Goal: Information Seeking & Learning: Check status

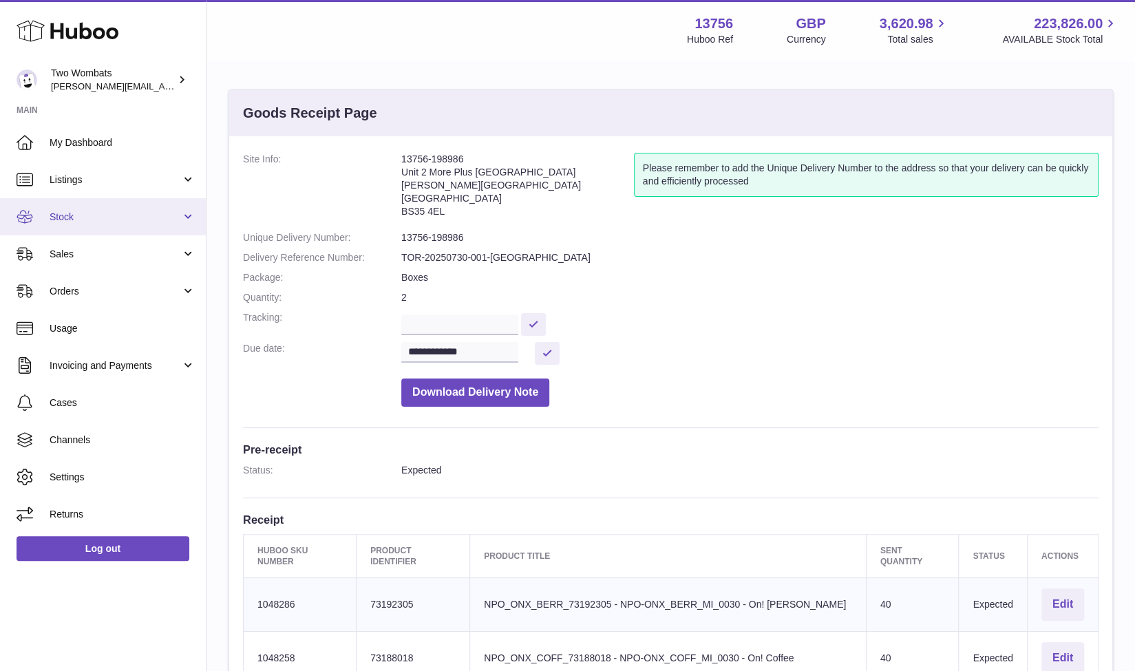
click at [191, 218] on link "Stock" at bounding box center [103, 216] width 206 height 37
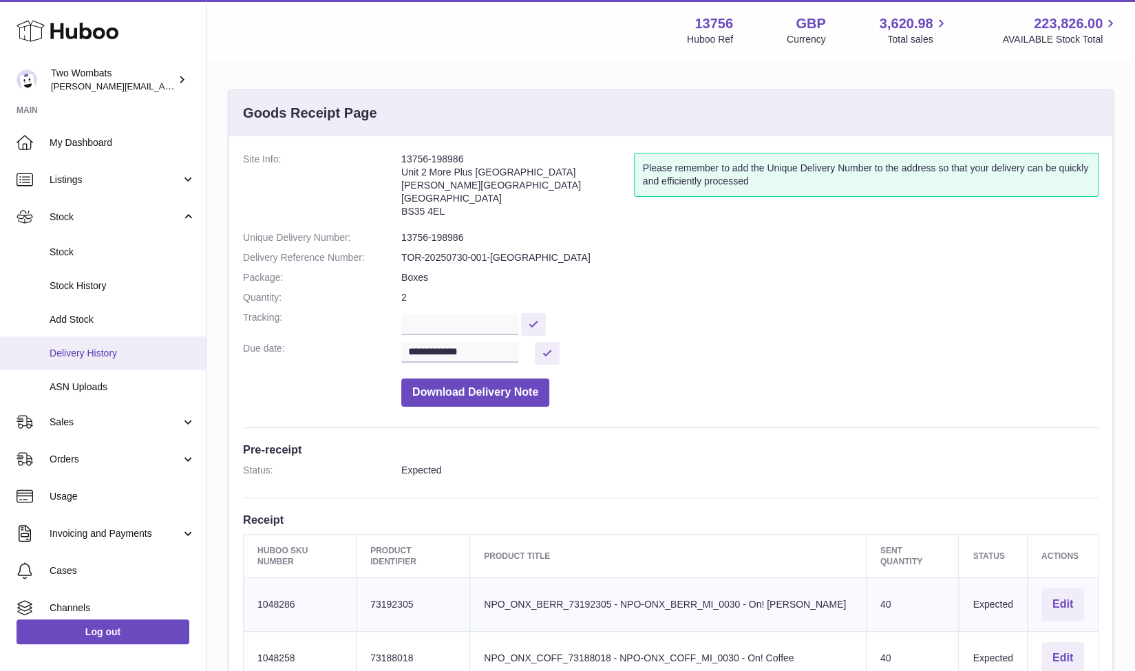
click at [121, 344] on link "Delivery History" at bounding box center [103, 354] width 206 height 34
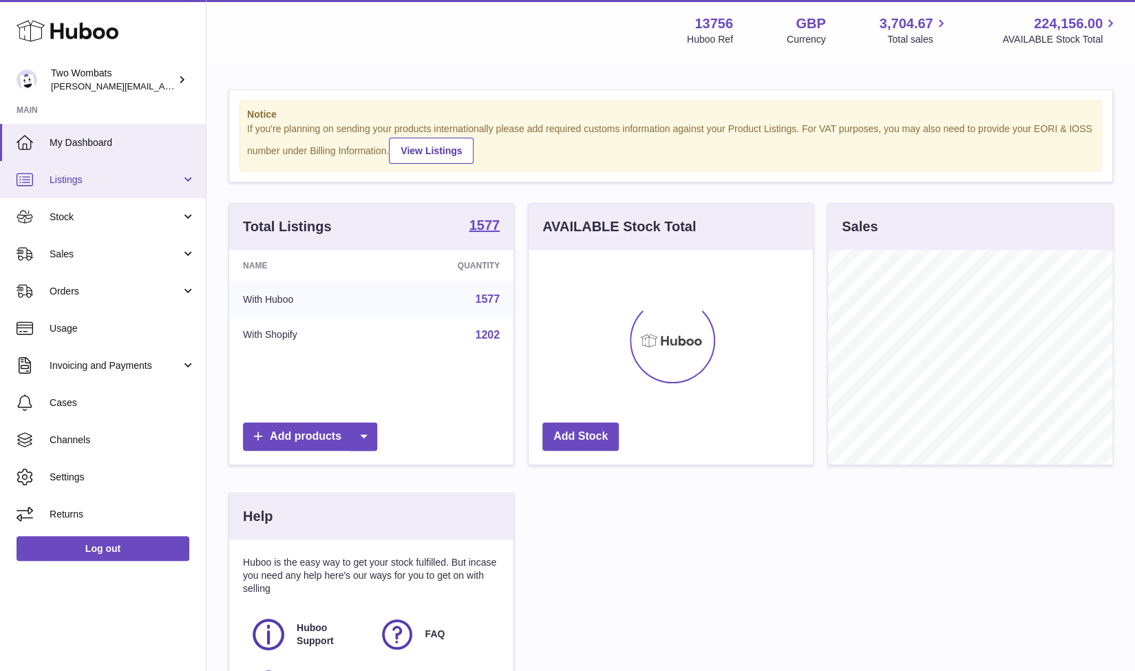
scroll to position [215, 285]
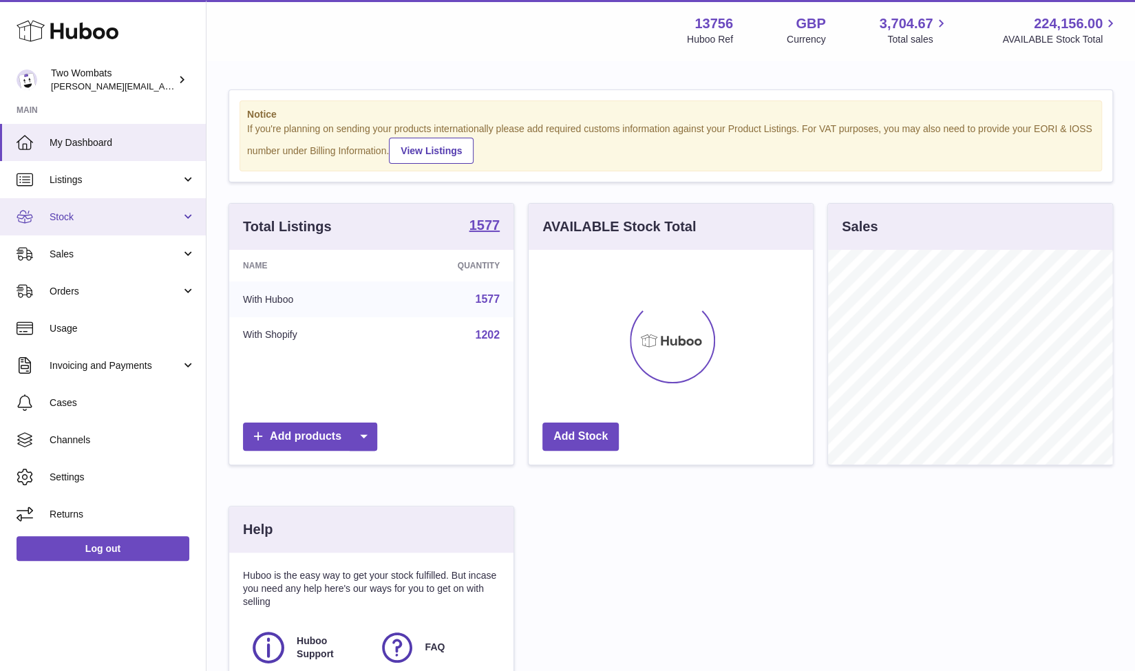
click at [190, 220] on link "Stock" at bounding box center [103, 216] width 206 height 37
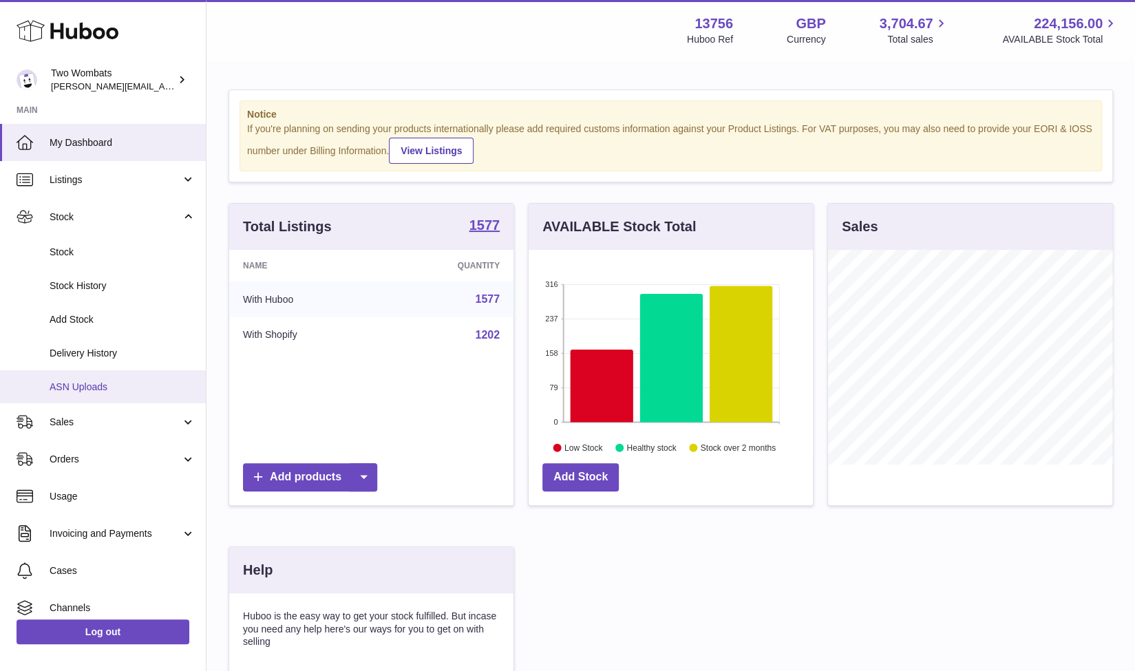
click at [101, 389] on span "ASN Uploads" at bounding box center [123, 387] width 146 height 13
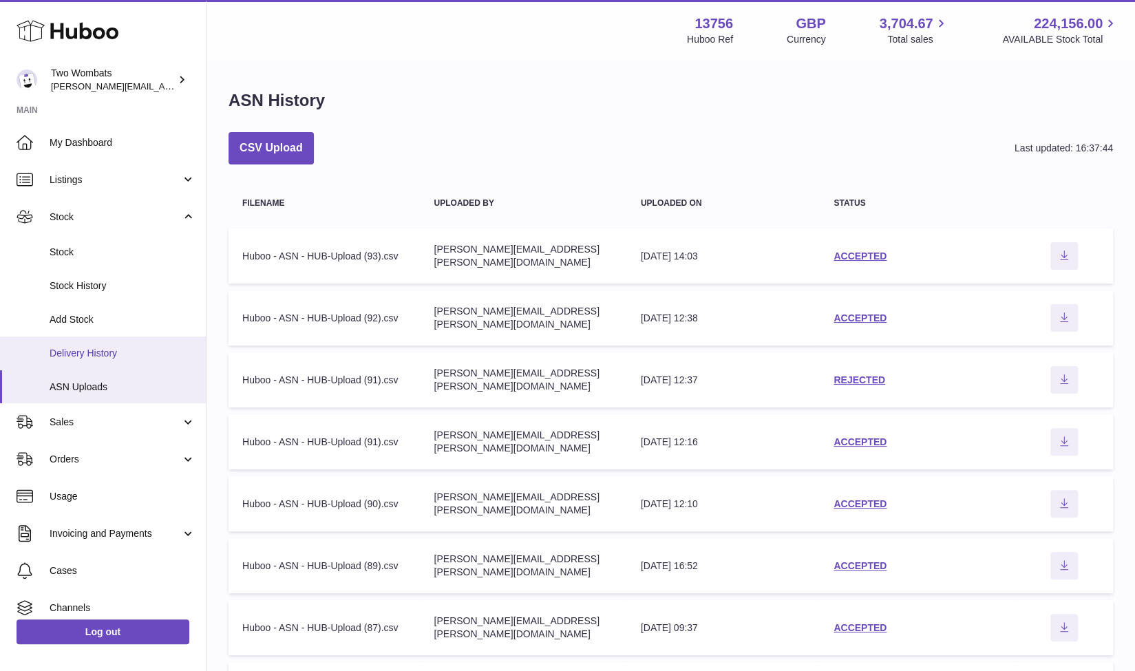
click at [120, 358] on span "Delivery History" at bounding box center [123, 353] width 146 height 13
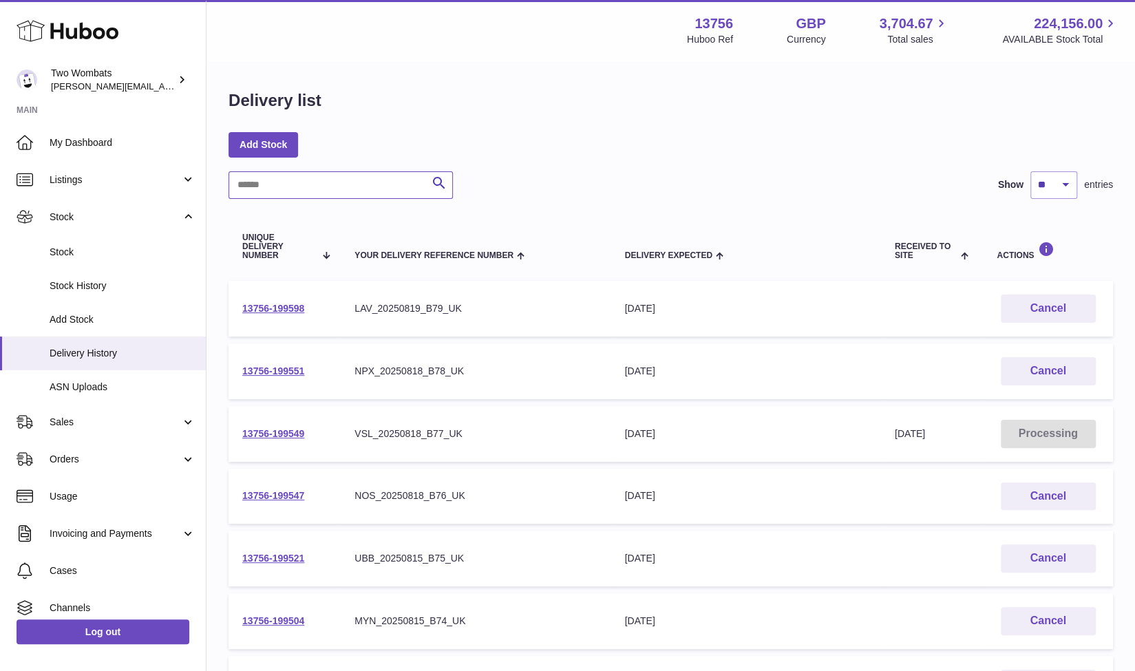
click at [312, 180] on input "text" at bounding box center [341, 185] width 224 height 28
paste input "**********"
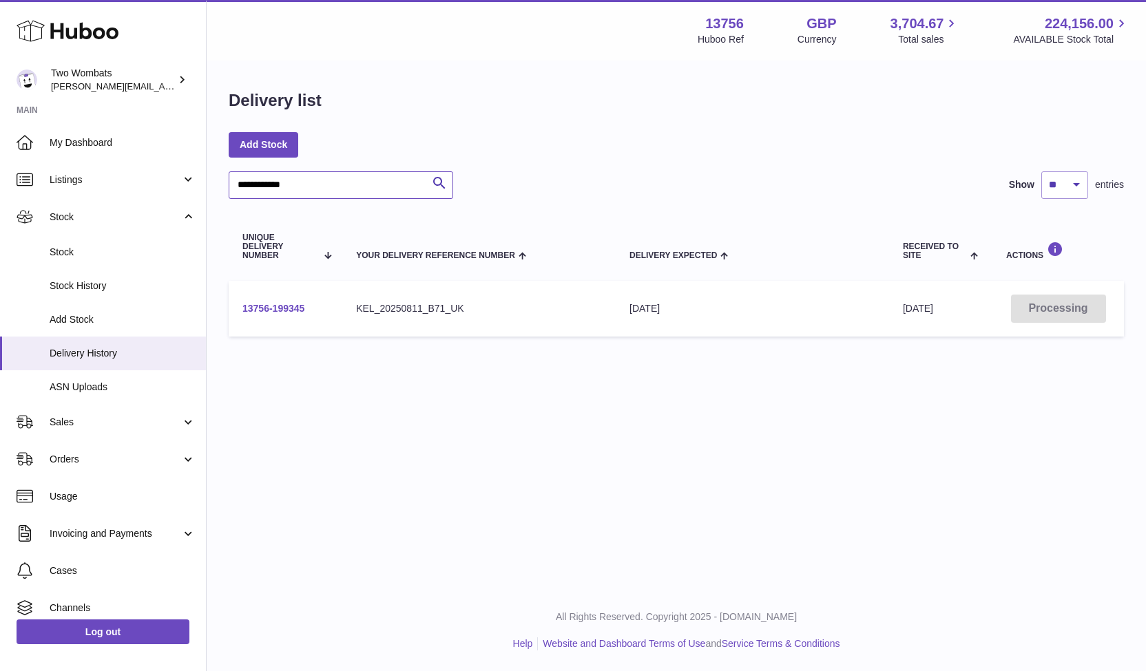
type input "**********"
click at [282, 308] on link "13756-199345" at bounding box center [273, 308] width 62 height 11
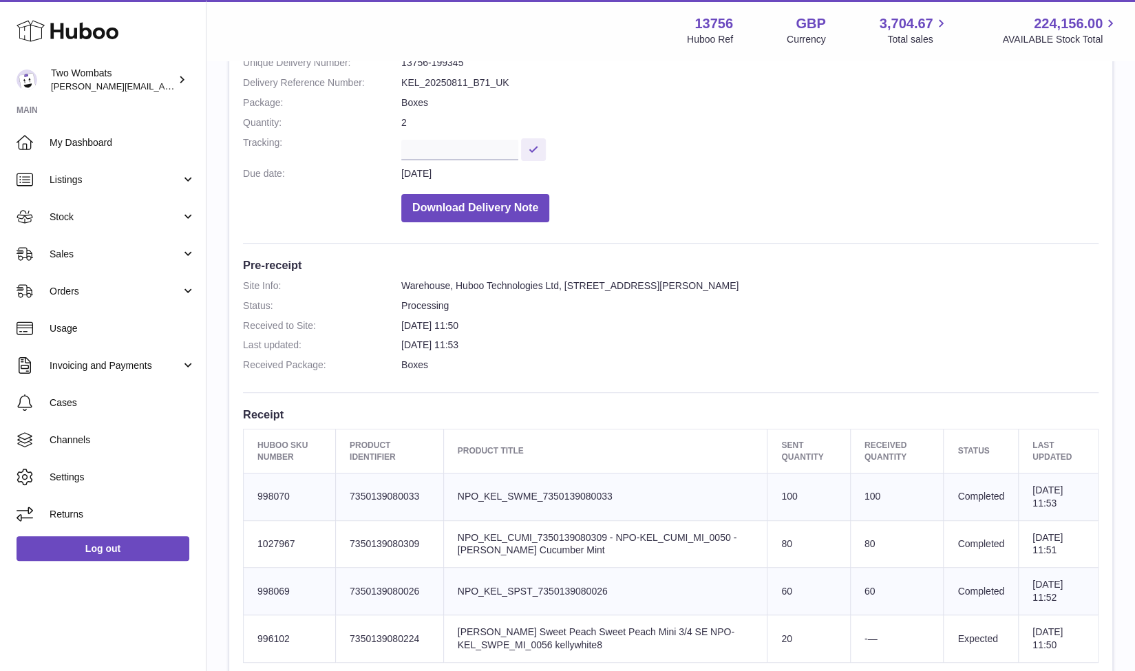
scroll to position [156, 0]
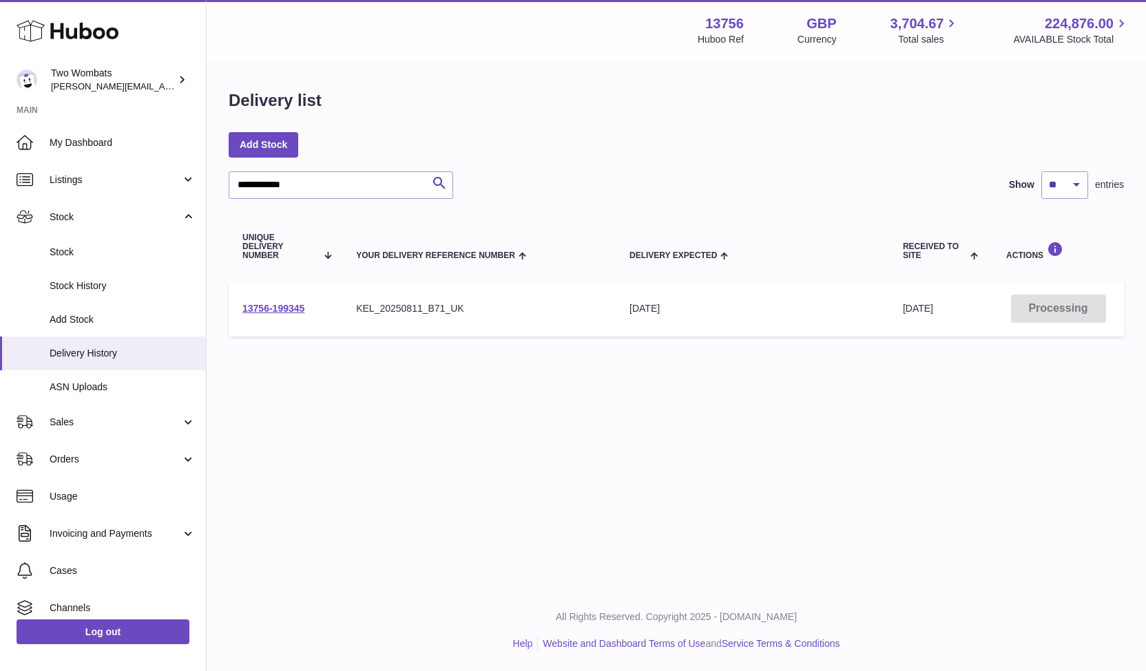
click at [336, 167] on div "**********" at bounding box center [676, 216] width 939 height 309
drag, startPoint x: 329, startPoint y: 180, endPoint x: 144, endPoint y: 178, distance: 185.2
click at [144, 178] on div "**********" at bounding box center [573, 335] width 1146 height 671
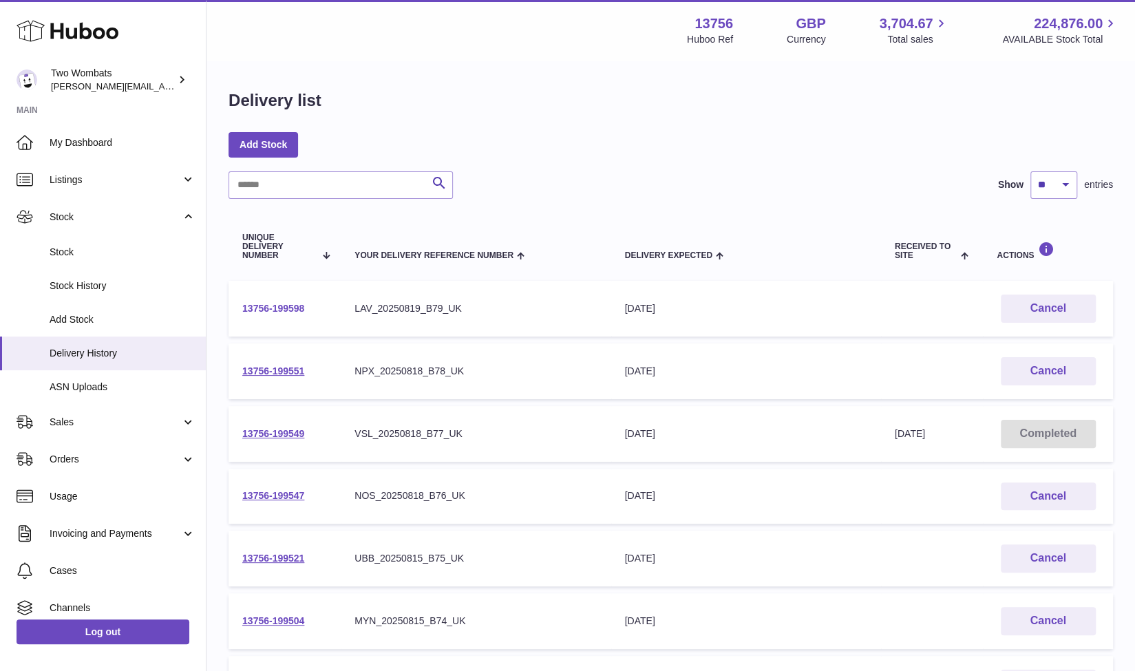
click at [264, 308] on link "13756-199598" at bounding box center [273, 308] width 62 height 11
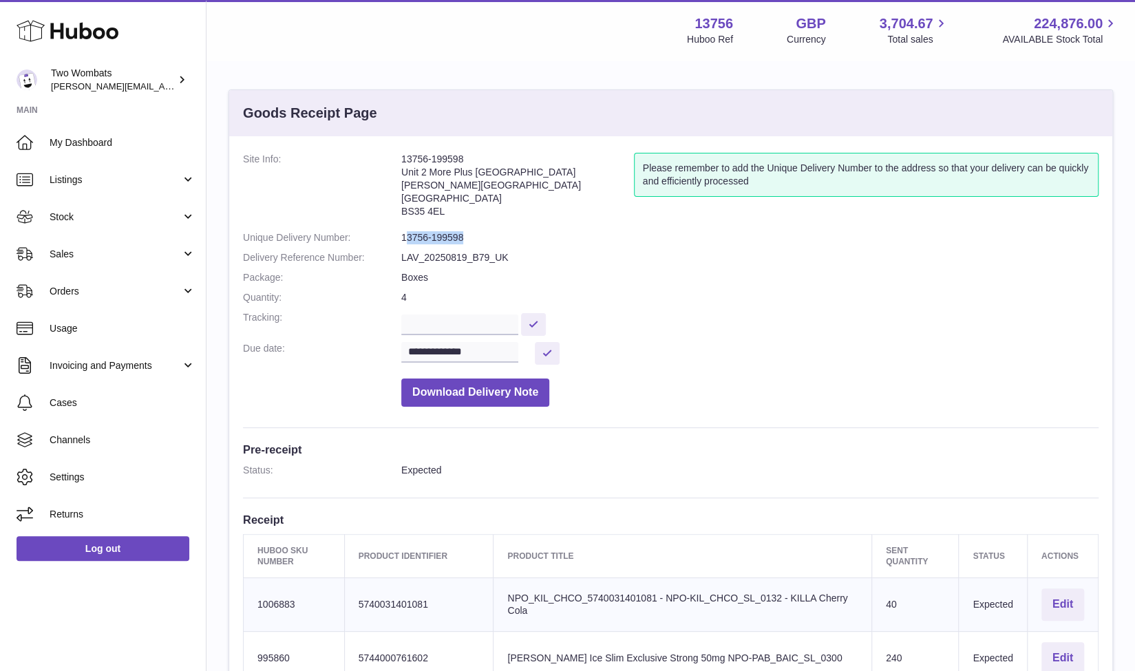
drag, startPoint x: 461, startPoint y: 238, endPoint x: 404, endPoint y: 233, distance: 58.0
click at [404, 233] on dd "13756-199598" at bounding box center [750, 237] width 698 height 13
copy dd "3756-199598"
drag, startPoint x: 404, startPoint y: 235, endPoint x: 463, endPoint y: 234, distance: 59.2
click at [463, 234] on dd "13756-199598" at bounding box center [750, 237] width 698 height 13
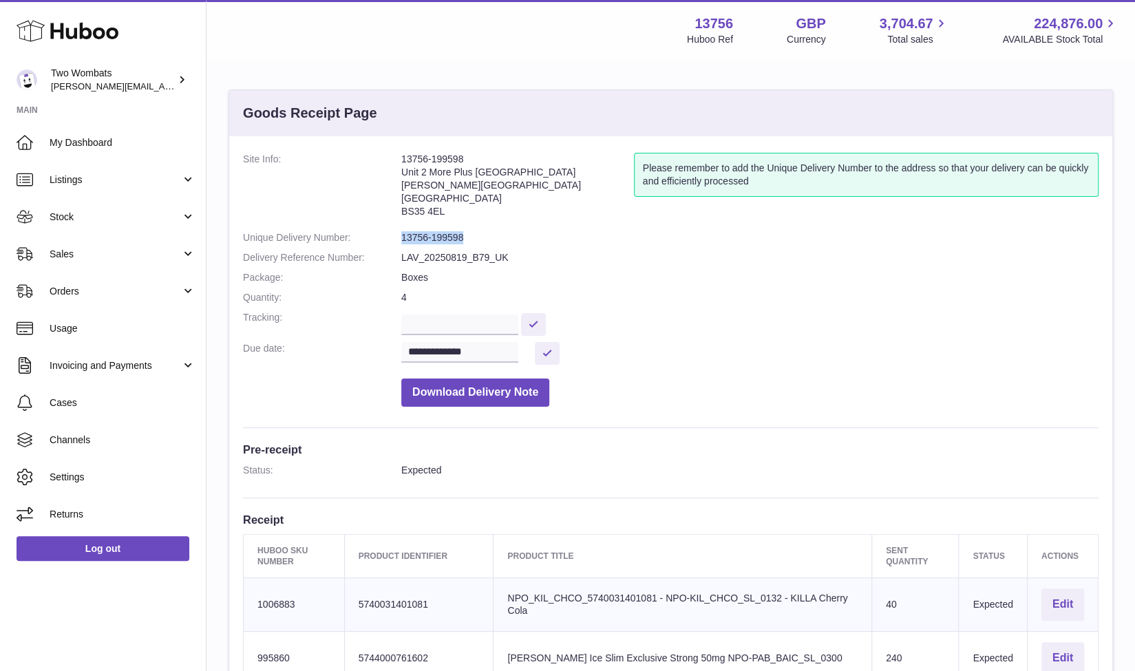
copy dd "13756-199598"
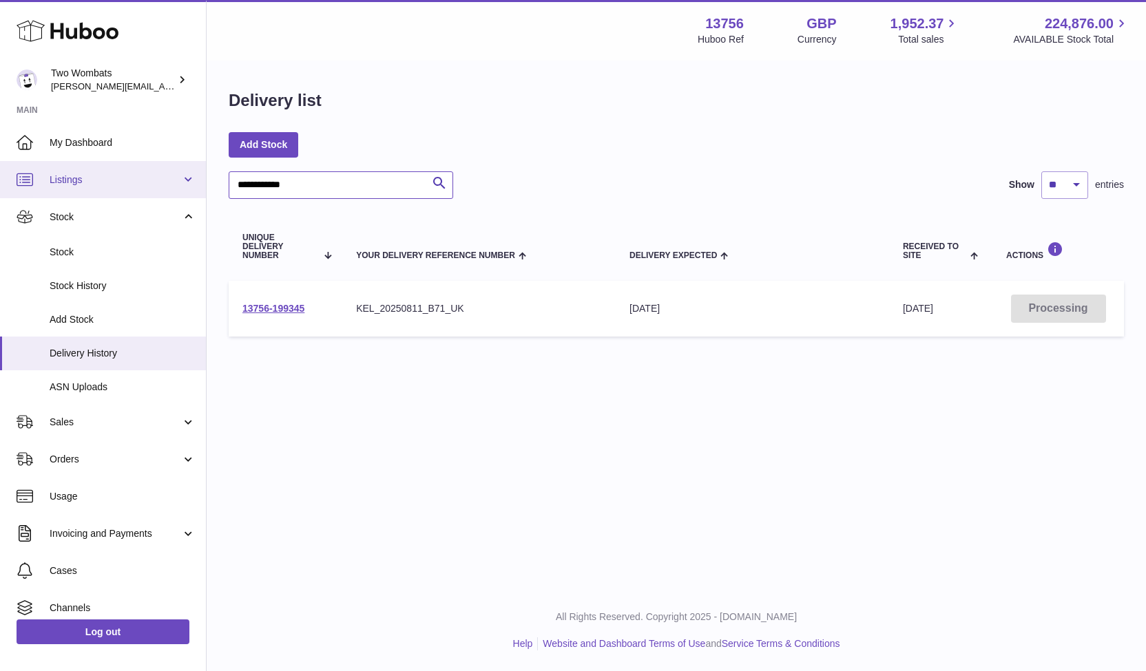
drag, startPoint x: 322, startPoint y: 192, endPoint x: 105, endPoint y: 181, distance: 217.2
click at [105, 181] on div "**********" at bounding box center [573, 335] width 1146 height 671
paste input "text"
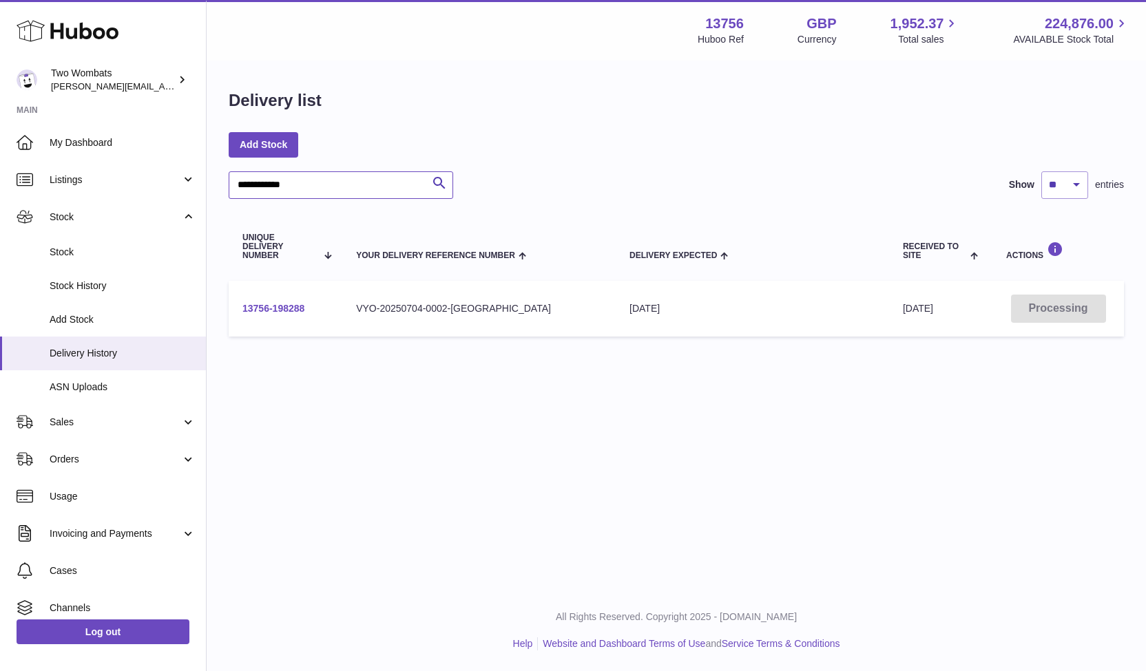
type input "**********"
click at [281, 306] on link "13756-198288" at bounding box center [273, 308] width 62 height 11
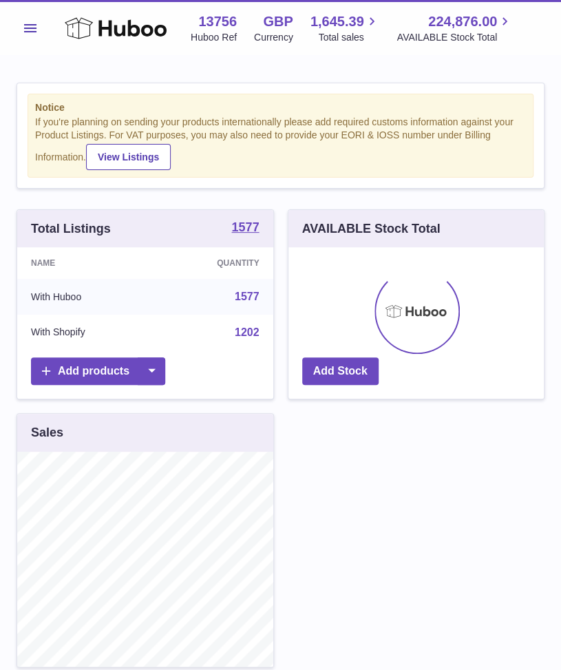
scroll to position [215, 256]
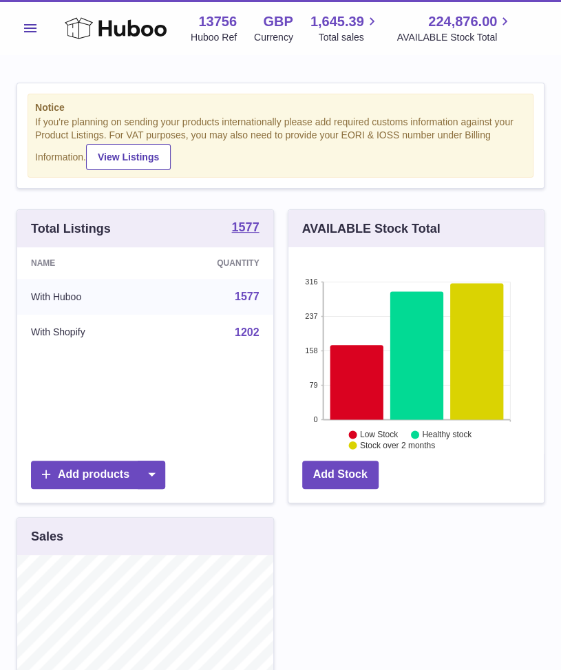
click at [35, 28] on span "Menu" at bounding box center [30, 28] width 12 height 8
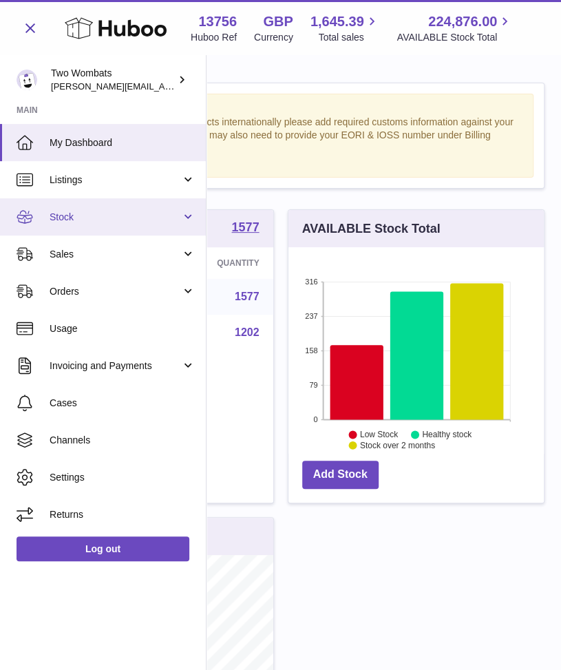
click at [184, 209] on link "Stock" at bounding box center [103, 216] width 206 height 37
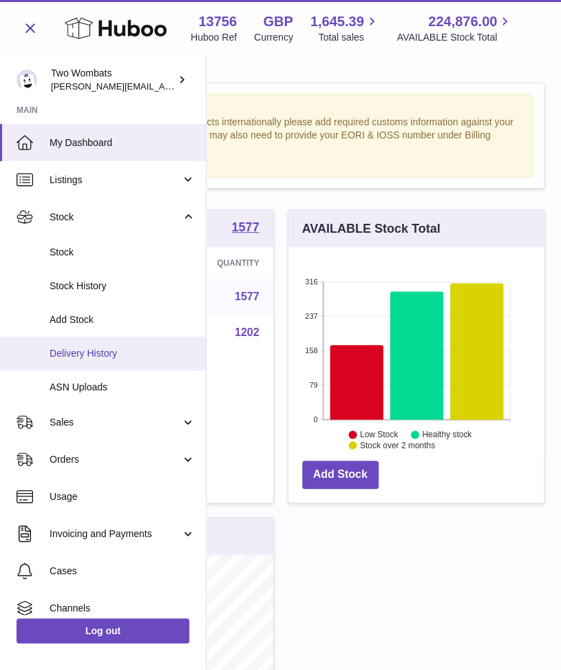
click at [124, 353] on span "Delivery History" at bounding box center [123, 353] width 146 height 13
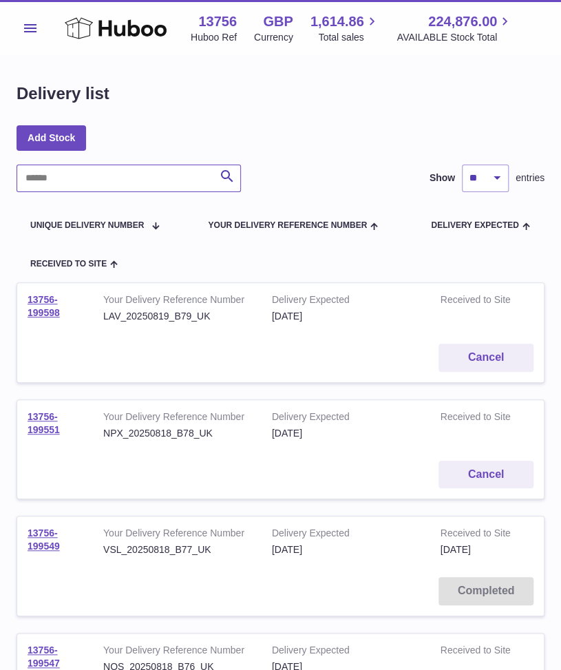
click at [125, 180] on input "text" at bounding box center [129, 179] width 224 height 28
paste input "*******"
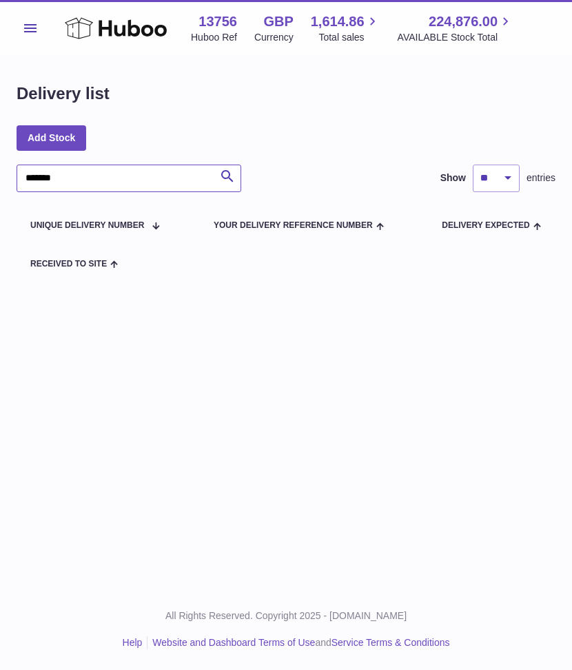
type input "*******"
click at [25, 24] on span "Menu" at bounding box center [30, 28] width 12 height 8
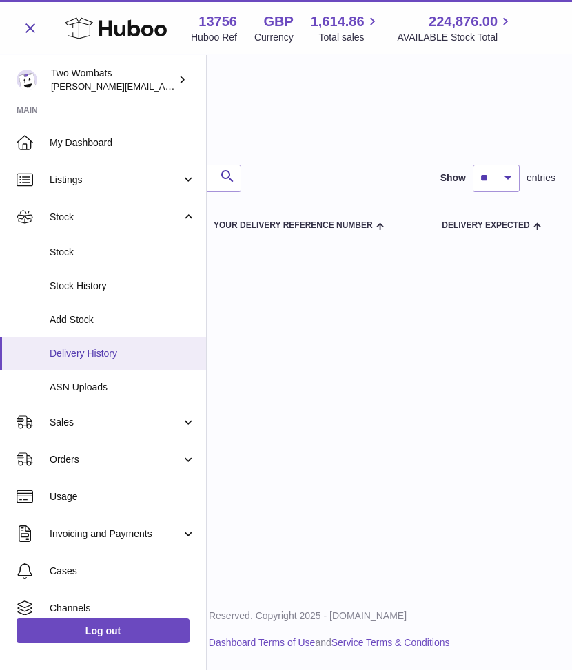
click at [120, 347] on span "Delivery History" at bounding box center [123, 353] width 146 height 13
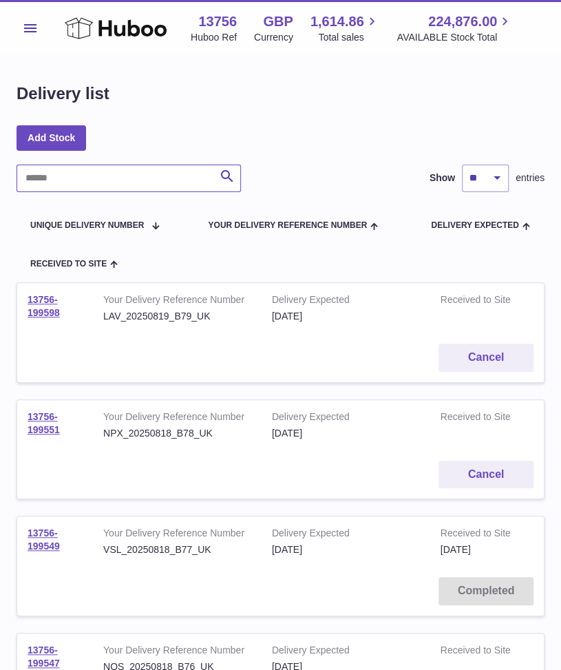
click at [160, 181] on input "text" at bounding box center [129, 179] width 224 height 28
paste input "*******"
type input "*******"
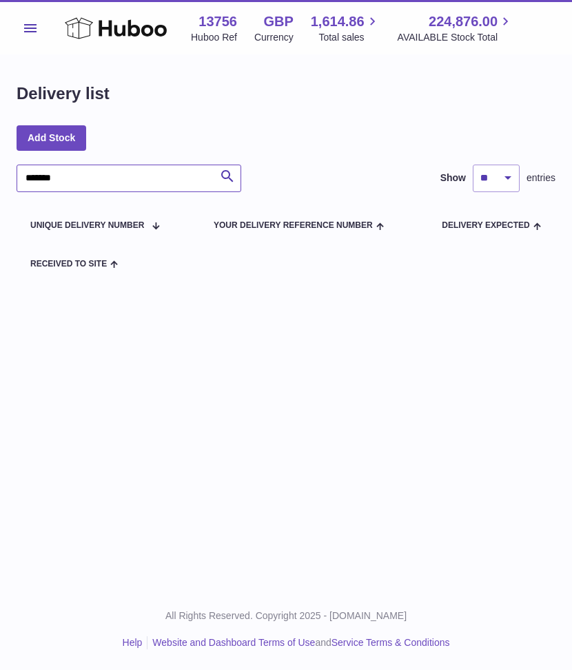
drag, startPoint x: 80, startPoint y: 179, endPoint x: -23, endPoint y: 167, distance: 103.3
click at [0, 167] on html ".st0{fill:#141414;}" at bounding box center [286, 335] width 572 height 670
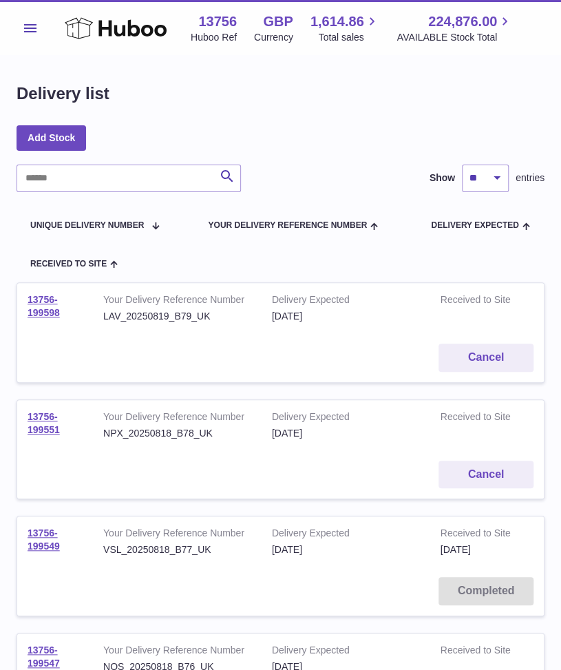
click at [29, 28] on span "Menu" at bounding box center [30, 28] width 12 height 8
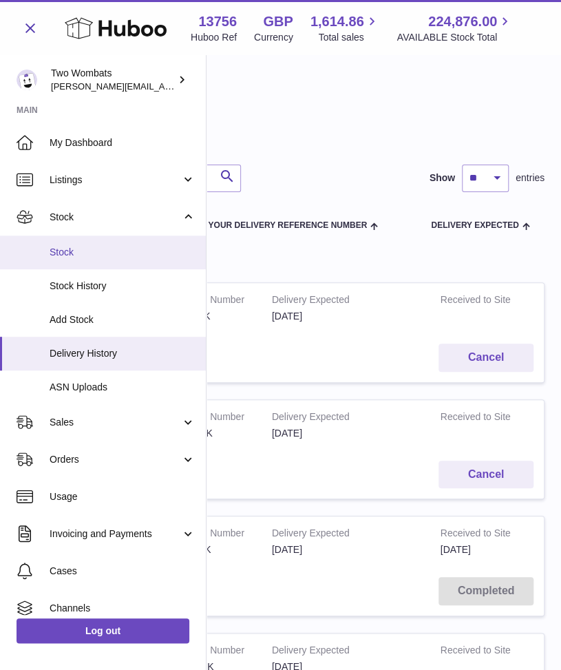
click at [94, 251] on span "Stock" at bounding box center [123, 252] width 146 height 13
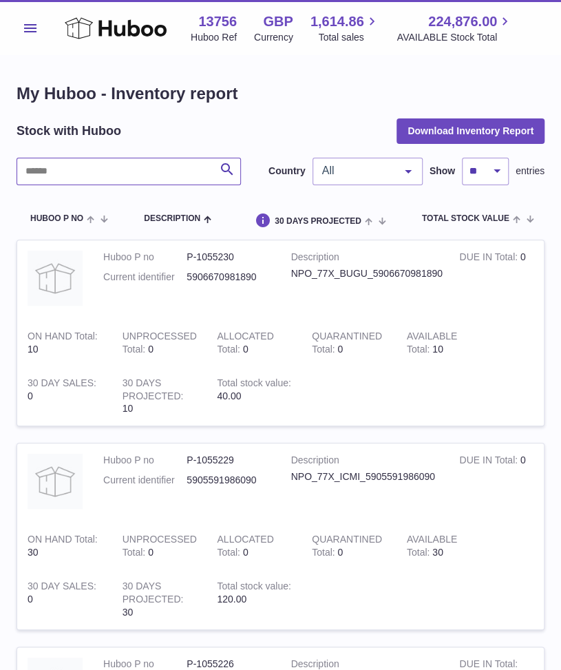
click at [70, 169] on input "text" at bounding box center [129, 172] width 224 height 28
paste input "*******"
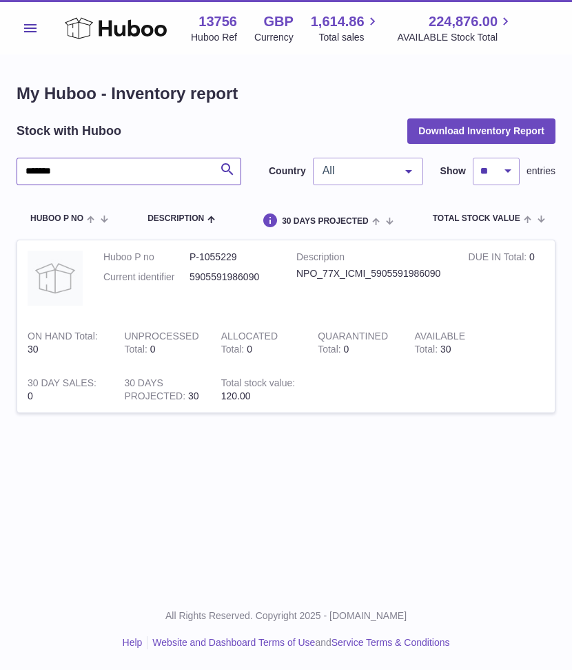
type input "*******"
click at [30, 23] on button "Menu" at bounding box center [31, 28] width 28 height 28
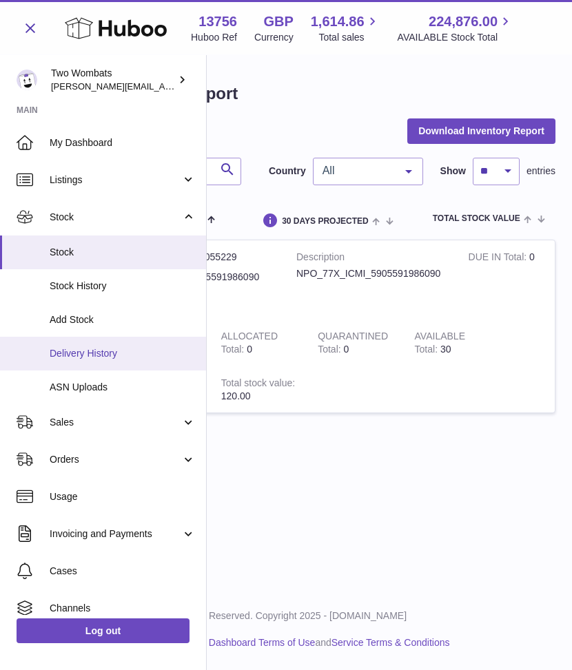
click at [99, 344] on link "Delivery History" at bounding box center [103, 354] width 206 height 34
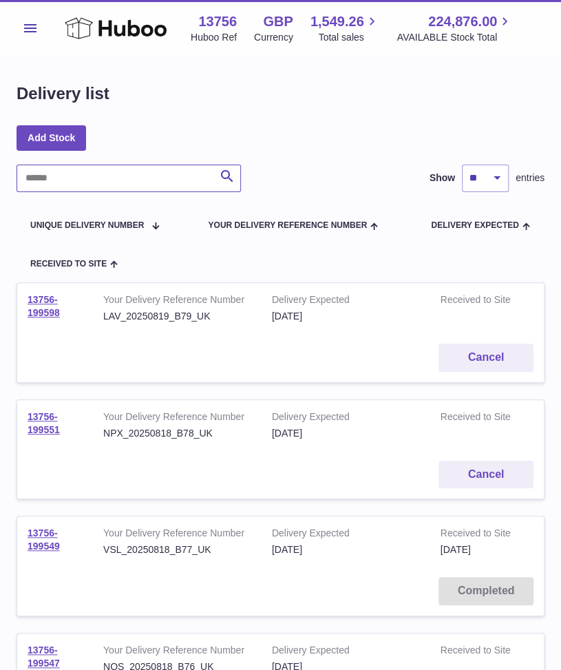
click at [123, 187] on input "text" at bounding box center [129, 179] width 224 height 28
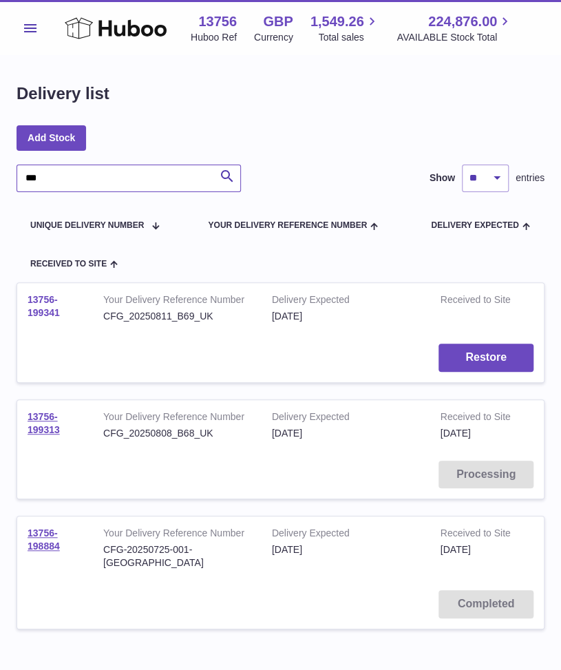
type input "***"
click at [48, 301] on link "13756-199341" at bounding box center [44, 306] width 32 height 24
click at [37, 421] on link "13756-199313" at bounding box center [44, 423] width 32 height 24
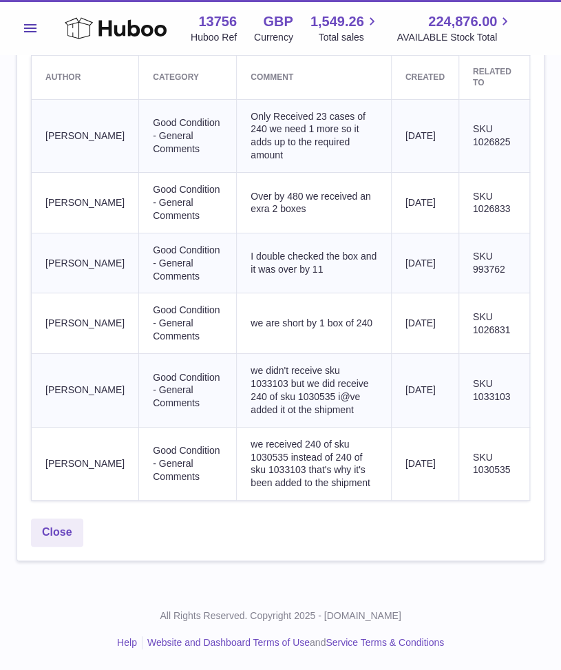
scroll to position [1538, 0]
drag, startPoint x: 507, startPoint y: 412, endPoint x: 472, endPoint y: 409, distance: 34.5
click at [472, 293] on td "SKU 993762" at bounding box center [494, 263] width 71 height 61
copy span "993762"
click at [432, 173] on td "[DATE]" at bounding box center [424, 136] width 67 height 74
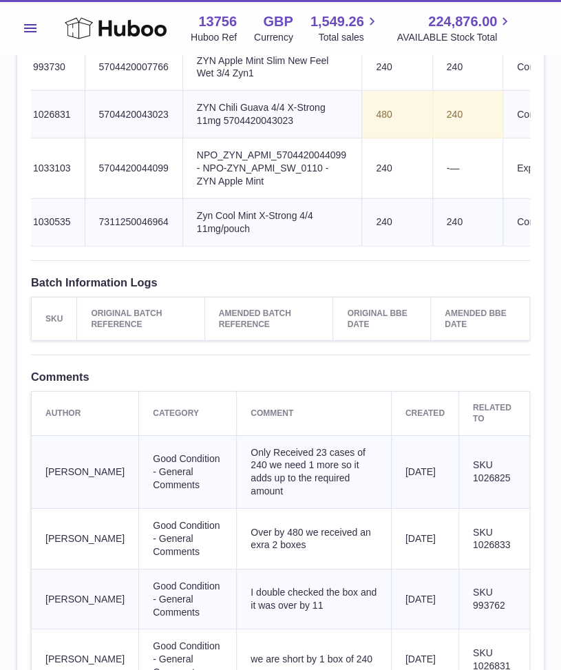
scroll to position [1341, 0]
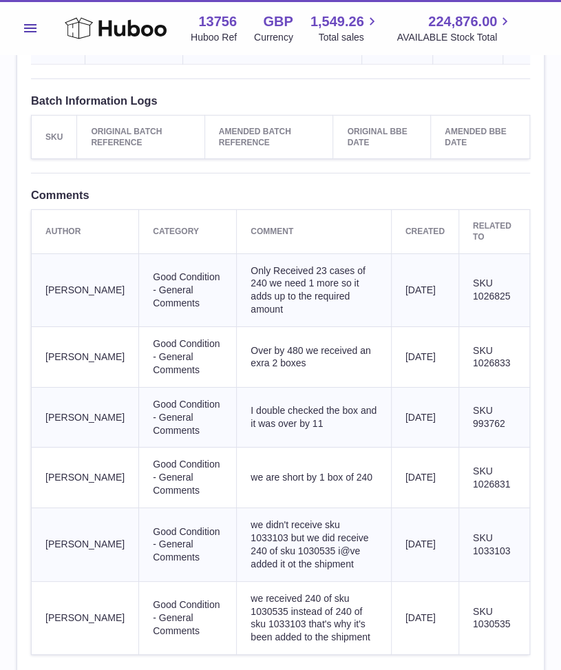
click at [58, 388] on td "[PERSON_NAME]" at bounding box center [85, 357] width 107 height 61
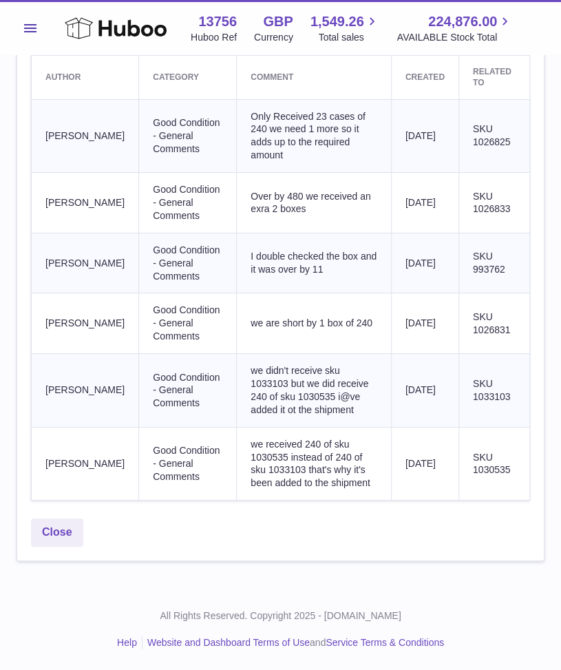
scroll to position [1570, 0]
click at [318, 489] on span "we received 240 of sku 1030535 instead of 240 of sku 1033103 that's why it's be…" at bounding box center [311, 464] width 120 height 50
drag, startPoint x: 267, startPoint y: 561, endPoint x: 359, endPoint y: 565, distance: 92.4
click at [359, 501] on td "we received 240 of sku 1030535 instead of 240 of sku 1033103 that's why it's be…" at bounding box center [314, 464] width 154 height 74
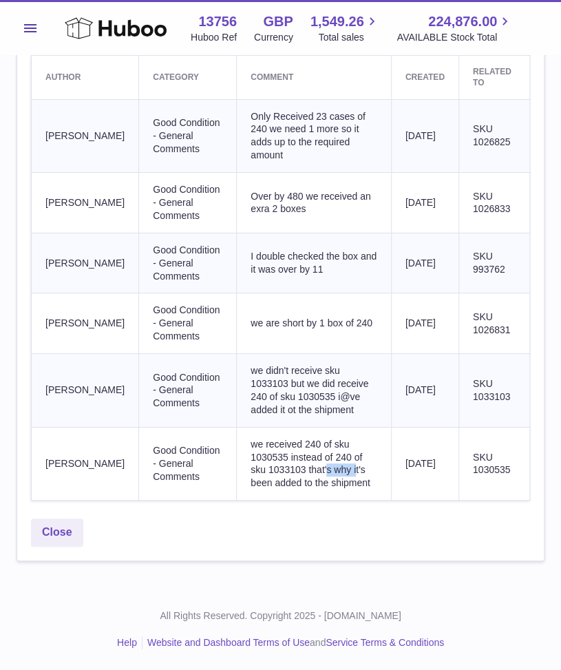
drag, startPoint x: 356, startPoint y: 568, endPoint x: 315, endPoint y: 565, distance: 41.5
click at [315, 501] on td "we received 240 of sku 1030535 instead of 240 of sku 1033103 that's why it's be…" at bounding box center [314, 464] width 154 height 74
copy span "1033103"
drag, startPoint x: 271, startPoint y: 479, endPoint x: 344, endPoint y: 476, distance: 72.4
click at [344, 415] on span "we didn't receive sku 1033103 but we did receive 240 of sku 1030535 i@ve added …" at bounding box center [310, 390] width 118 height 50
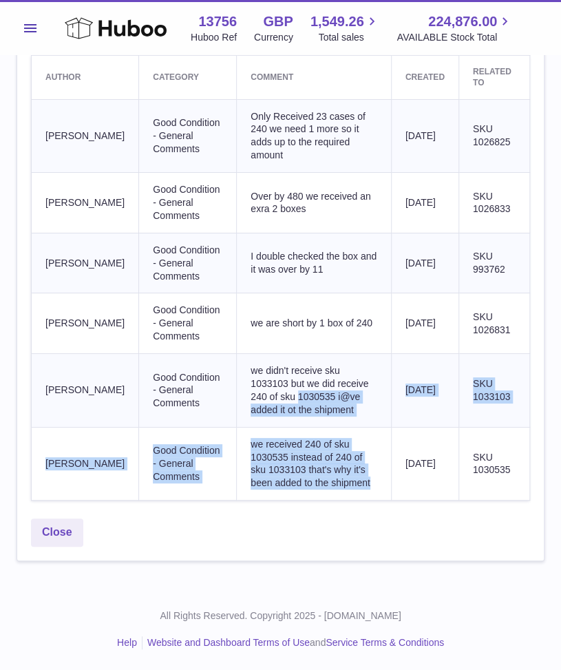
drag, startPoint x: 277, startPoint y: 497, endPoint x: 391, endPoint y: 567, distance: 133.2
click at [391, 501] on tbody "[PERSON_NAME] Good Condition - General Comments Only Received 23 cases of 240 w…" at bounding box center [281, 299] width 499 height 401
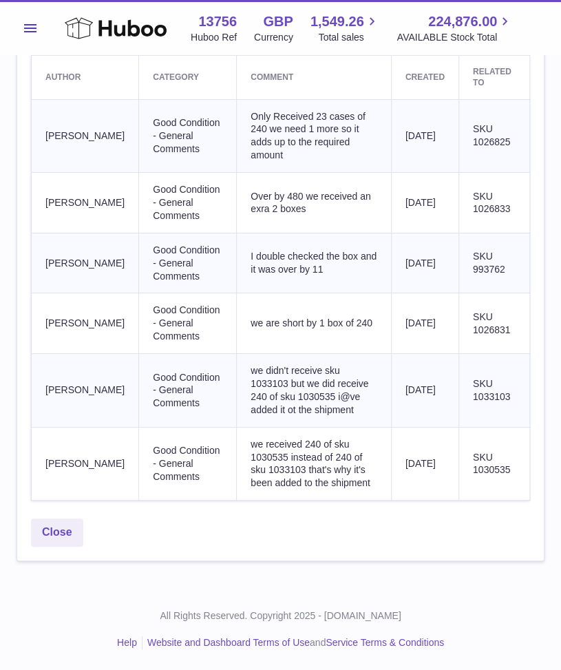
click at [434, 501] on td "[DATE]" at bounding box center [424, 464] width 67 height 74
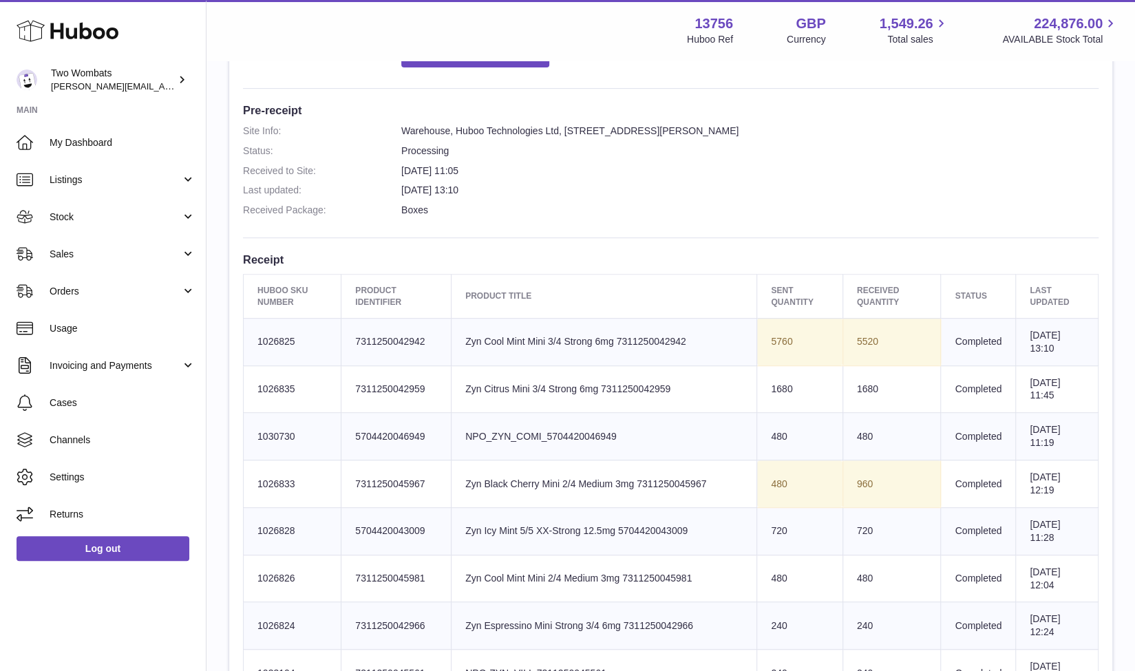
scroll to position [415, 0]
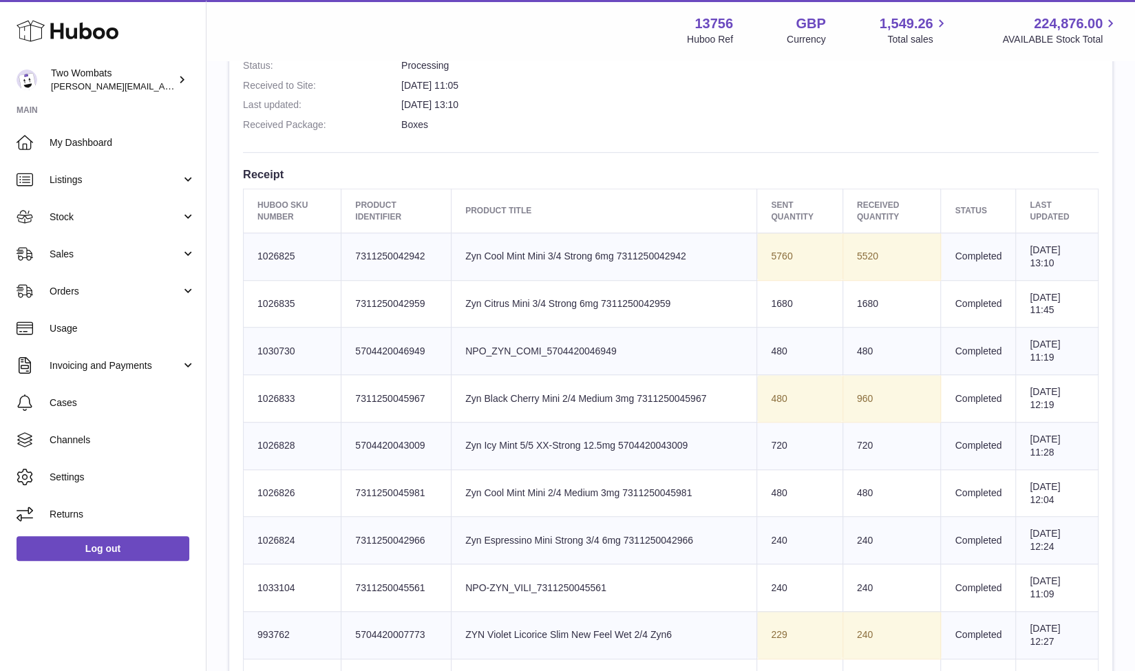
click at [571, 260] on td "5520" at bounding box center [892, 257] width 98 height 48
drag, startPoint x: 868, startPoint y: 255, endPoint x: 847, endPoint y: 251, distance: 20.9
click at [571, 251] on td "5520" at bounding box center [892, 257] width 98 height 48
click at [559, 254] on td "Product title Zyn Cool Mint Mini 3/4 Strong 6mg 7311250042942" at bounding box center [605, 257] width 306 height 48
click at [462, 255] on td "Product title Zyn Cool Mint Mini 3/4 Strong 6mg 7311250042942" at bounding box center [605, 257] width 306 height 48
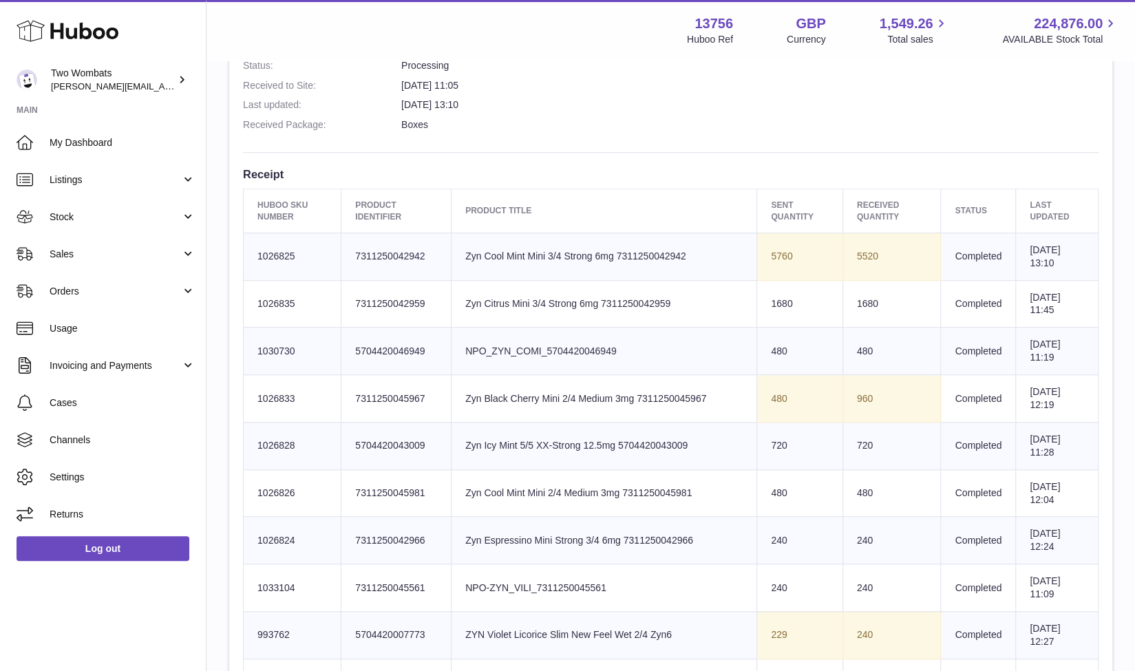
drag, startPoint x: 304, startPoint y: 250, endPoint x: 256, endPoint y: 255, distance: 48.4
click at [256, 255] on td "Huboo SKU Number 1026825" at bounding box center [293, 257] width 98 height 48
copy td "1026825"
drag, startPoint x: 424, startPoint y: 257, endPoint x: 351, endPoint y: 260, distance: 73.0
click at [351, 260] on td "Client Identifier 7311250042942" at bounding box center [397, 257] width 110 height 48
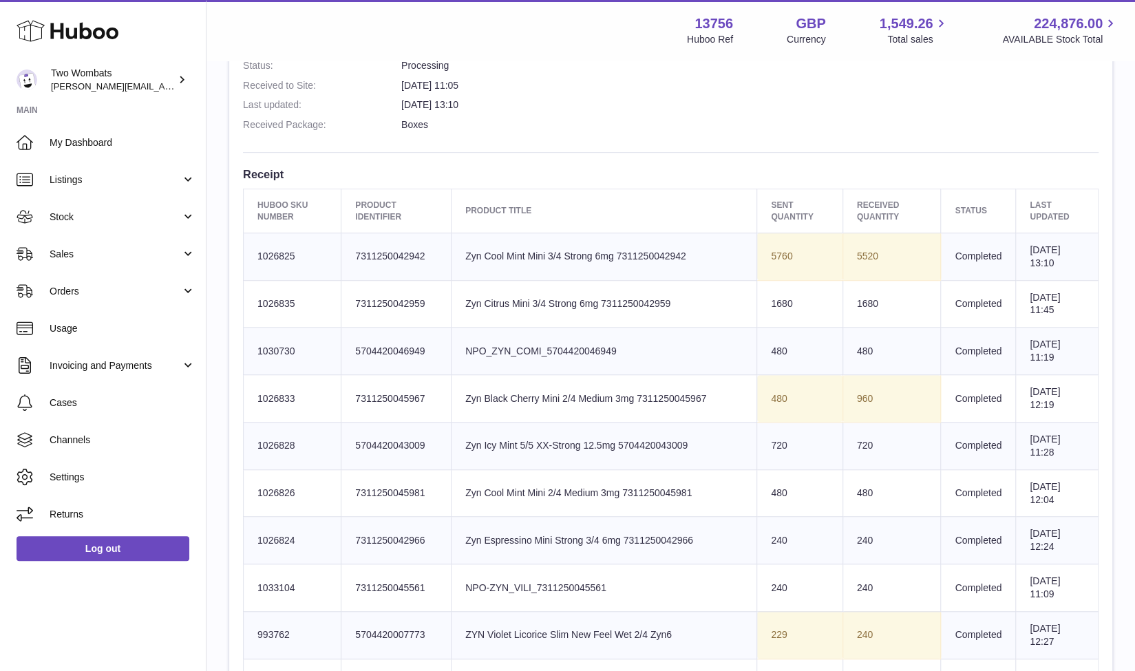
copy td "7311250042942"
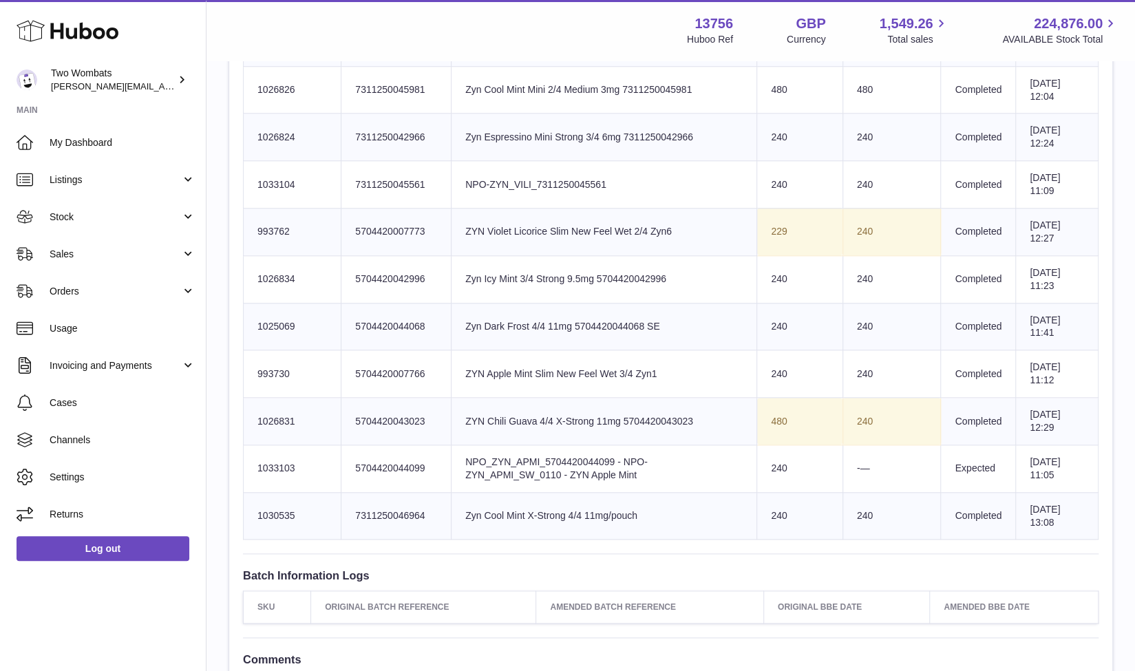
scroll to position [850, 0]
